Goal: Task Accomplishment & Management: Complete application form

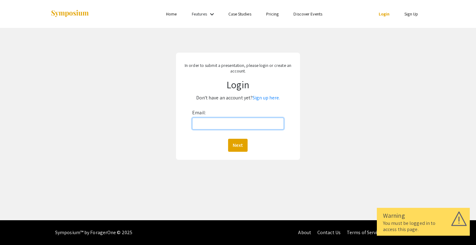
click at [235, 123] on input "Email:" at bounding box center [237, 124] width 91 height 12
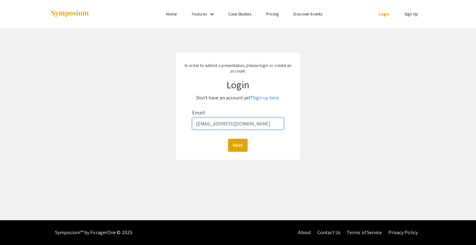
type input "a22murphy@student.bridgew.edu"
click at [228, 139] on button "Next" at bounding box center [238, 145] width 20 height 13
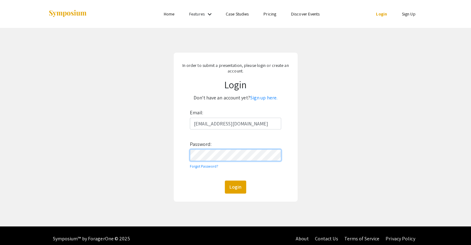
click at [225, 181] on button "Login" at bounding box center [235, 187] width 21 height 13
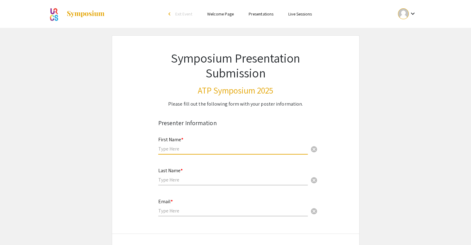
click at [180, 148] on input "text" at bounding box center [233, 149] width 150 height 7
type input "Adam"
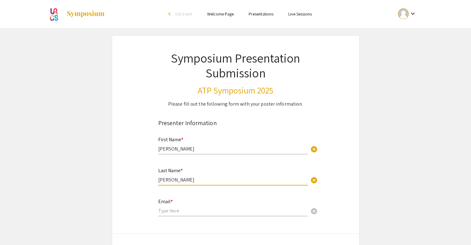
type input "Murphy"
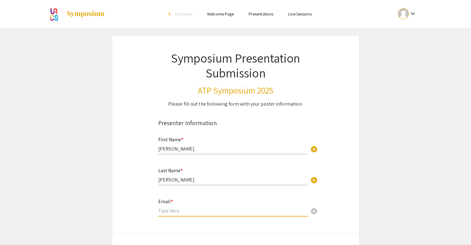
click at [172, 209] on input "email" at bounding box center [233, 211] width 150 height 7
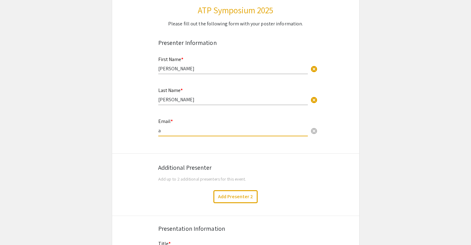
scroll to position [81, 0]
type input "a22murphy@student.bridgew.edu"
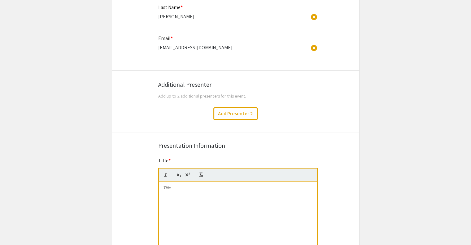
scroll to position [169, 0]
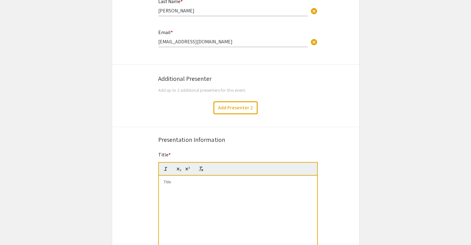
click at [166, 154] on mat-label "Title *" at bounding box center [164, 155] width 13 height 7
click at [162, 153] on mat-label "Title *" at bounding box center [164, 155] width 13 height 7
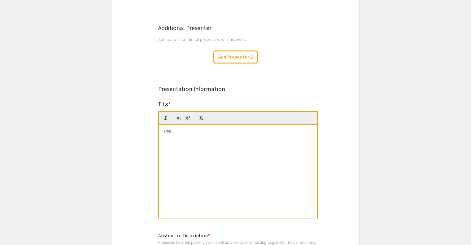
scroll to position [297, 0]
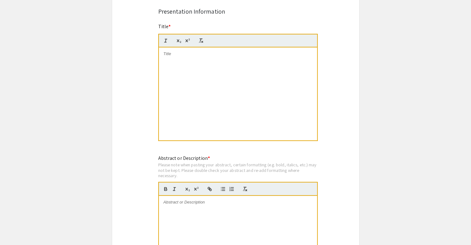
click at [192, 54] on p at bounding box center [238, 54] width 149 height 6
click at [136, 99] on div "Symposium Presentation Submission ATP Symposium 2025 Please fill out the follow…" at bounding box center [236, 225] width 248 height 974
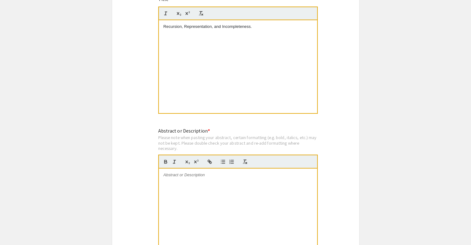
scroll to position [330, 0]
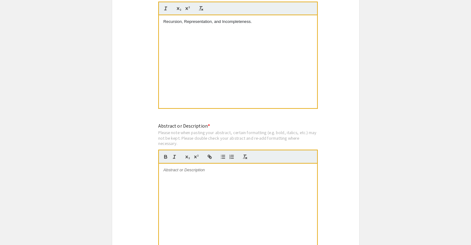
click at [185, 182] on div at bounding box center [238, 210] width 158 height 93
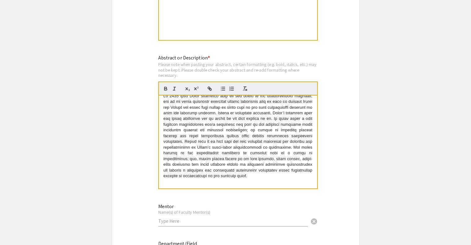
scroll to position [0, 0]
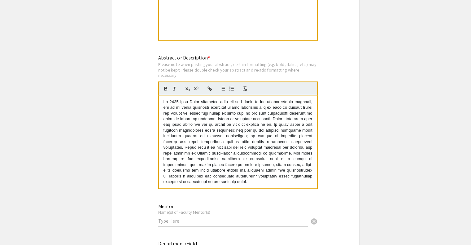
click at [144, 150] on div "Symposium Presentation Submission ATP Symposium 2025 Please fill out the follow…" at bounding box center [236, 124] width 248 height 974
click at [273, 124] on p at bounding box center [238, 142] width 149 height 86
click at [139, 161] on div "Symposium Presentation Submission ATP Symposium 2025 Please fill out the follow…" at bounding box center [236, 124] width 248 height 974
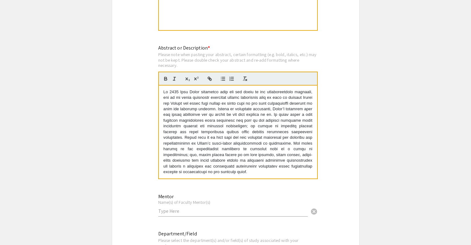
drag, startPoint x: 291, startPoint y: 165, endPoint x: 322, endPoint y: 174, distance: 32.3
click at [322, 174] on div "Symposium Presentation Submission ATP Symposium 2025 Please fill out the follow…" at bounding box center [236, 115] width 248 height 974
click at [345, 130] on div "Symposium Presentation Submission ATP Symposium 2025 Please fill out the follow…" at bounding box center [236, 115] width 248 height 974
click at [139, 165] on div "Symposium Presentation Submission ATP Symposium 2025 Please fill out the follow…" at bounding box center [236, 115] width 248 height 974
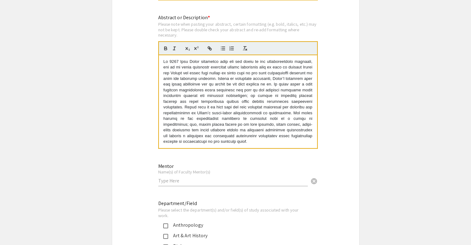
scroll to position [444, 0]
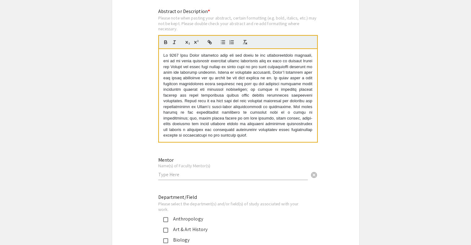
click at [185, 174] on input "text" at bounding box center [233, 174] width 150 height 7
type input "Ward Heilman"
click at [138, 190] on div "Symposium Presentation Submission ATP Symposium 2025 Please fill out the follow…" at bounding box center [236, 78] width 248 height 974
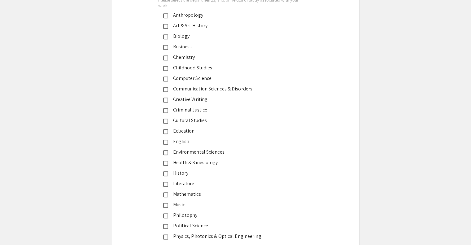
scroll to position [649, 0]
click at [165, 192] on mat-pseudo-checkbox at bounding box center [165, 194] width 5 height 5
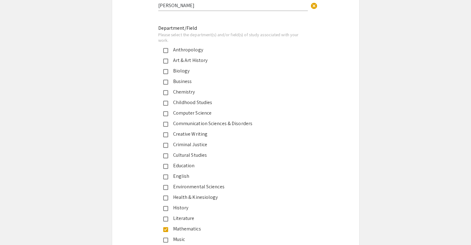
scroll to position [616, 0]
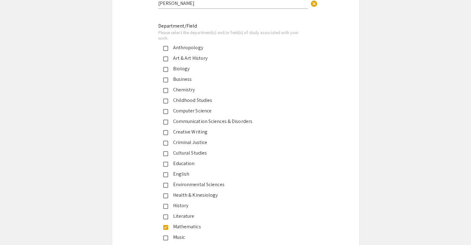
click at [164, 110] on mat-pseudo-checkbox at bounding box center [165, 111] width 5 height 5
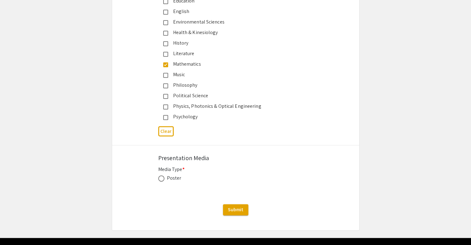
scroll to position [778, 0]
click at [159, 177] on span at bounding box center [161, 178] width 6 height 6
click at [159, 177] on input "radio" at bounding box center [161, 178] width 6 height 6
radio input "true"
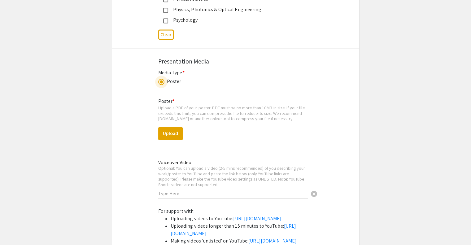
scroll to position [881, 0]
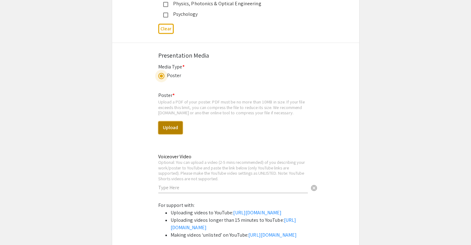
click at [171, 123] on button "Upload" at bounding box center [170, 127] width 24 height 13
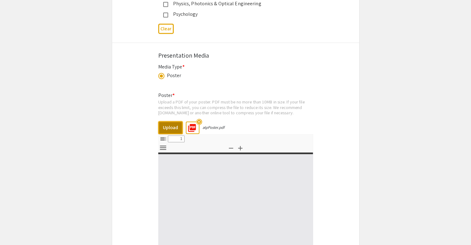
select select "custom"
type input "0"
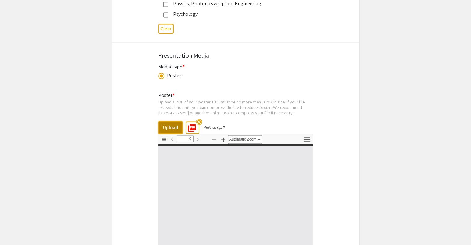
select select "custom"
type input "1"
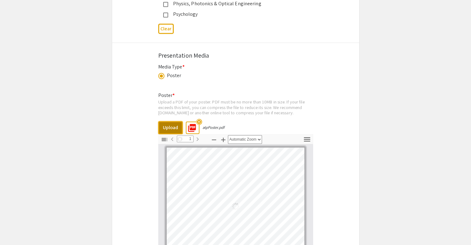
select select "auto"
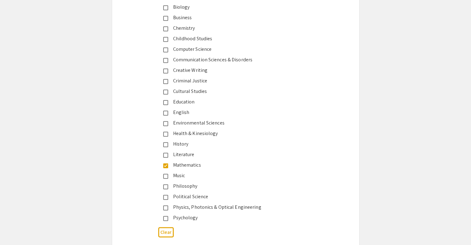
scroll to position [676, 0]
click at [165, 50] on mat-pseudo-checkbox at bounding box center [165, 51] width 5 height 5
click at [140, 66] on div "Symposium Presentation Submission ATP Symposium 2025 Please fill out the follow…" at bounding box center [236, 5] width 248 height 1293
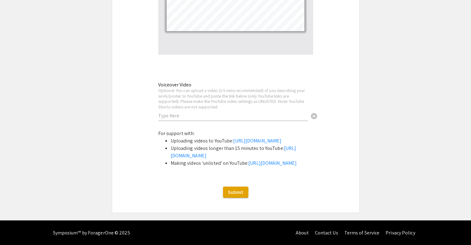
scroll to position [1150, 0]
click at [232, 189] on span "Submit" at bounding box center [235, 192] width 15 height 7
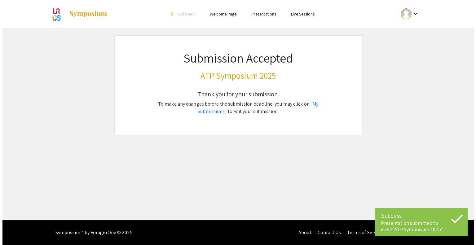
scroll to position [0, 0]
click at [407, 15] on div at bounding box center [406, 13] width 11 height 11
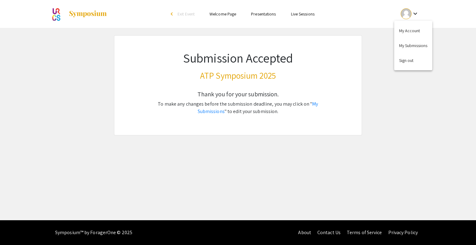
click at [384, 65] on div at bounding box center [238, 122] width 476 height 245
click at [315, 103] on link "My Submissions" at bounding box center [258, 108] width 121 height 14
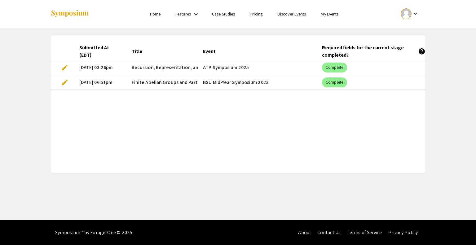
click at [154, 13] on link "Home" at bounding box center [155, 14] width 11 height 6
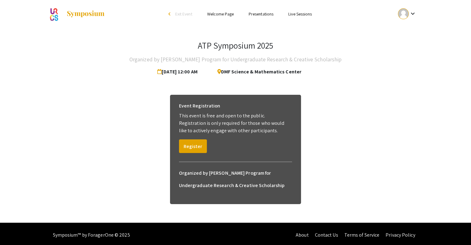
scroll to position [2, 0]
